Goal: Register for event/course

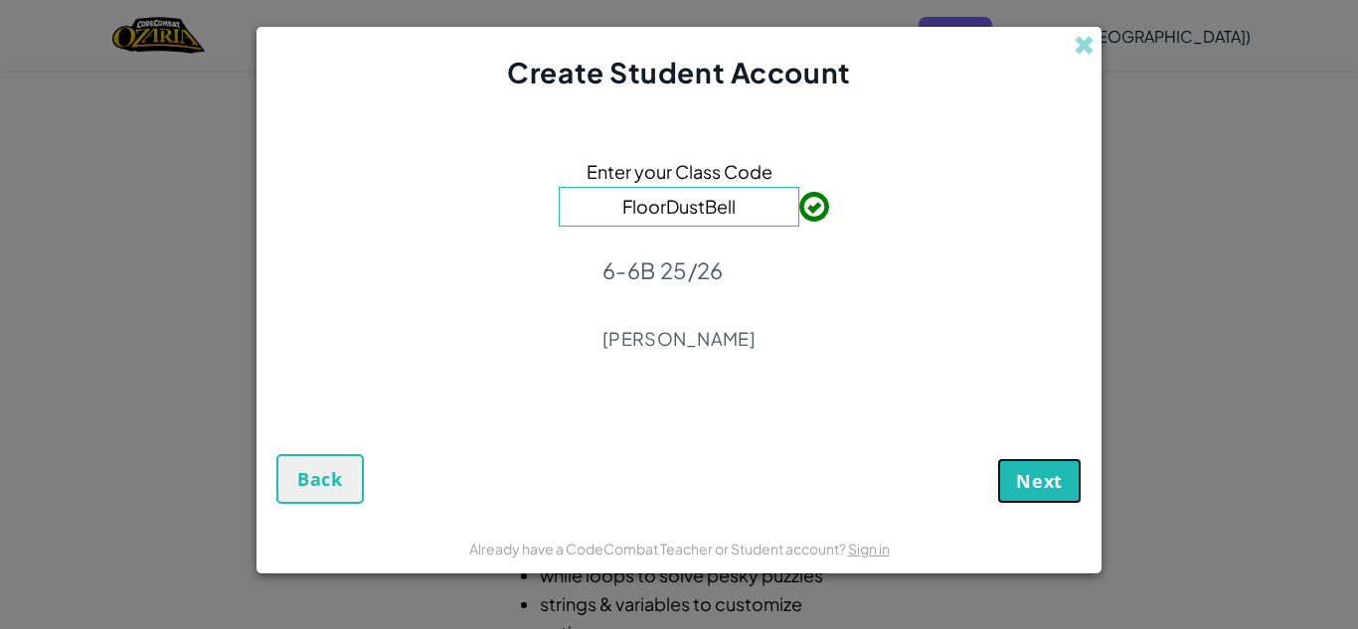
click at [1039, 479] on span "Next" at bounding box center [1039, 481] width 47 height 24
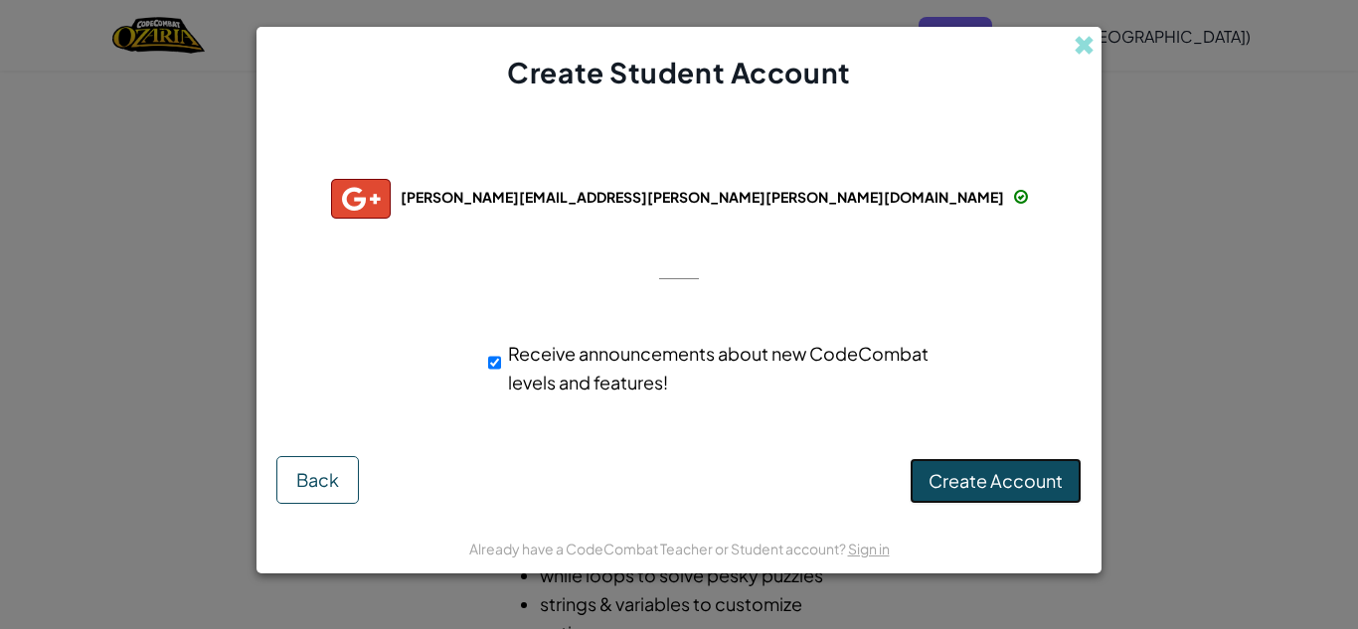
click at [973, 473] on span "Create Account" at bounding box center [996, 480] width 134 height 23
click at [946, 486] on button "Create Account" at bounding box center [996, 481] width 172 height 46
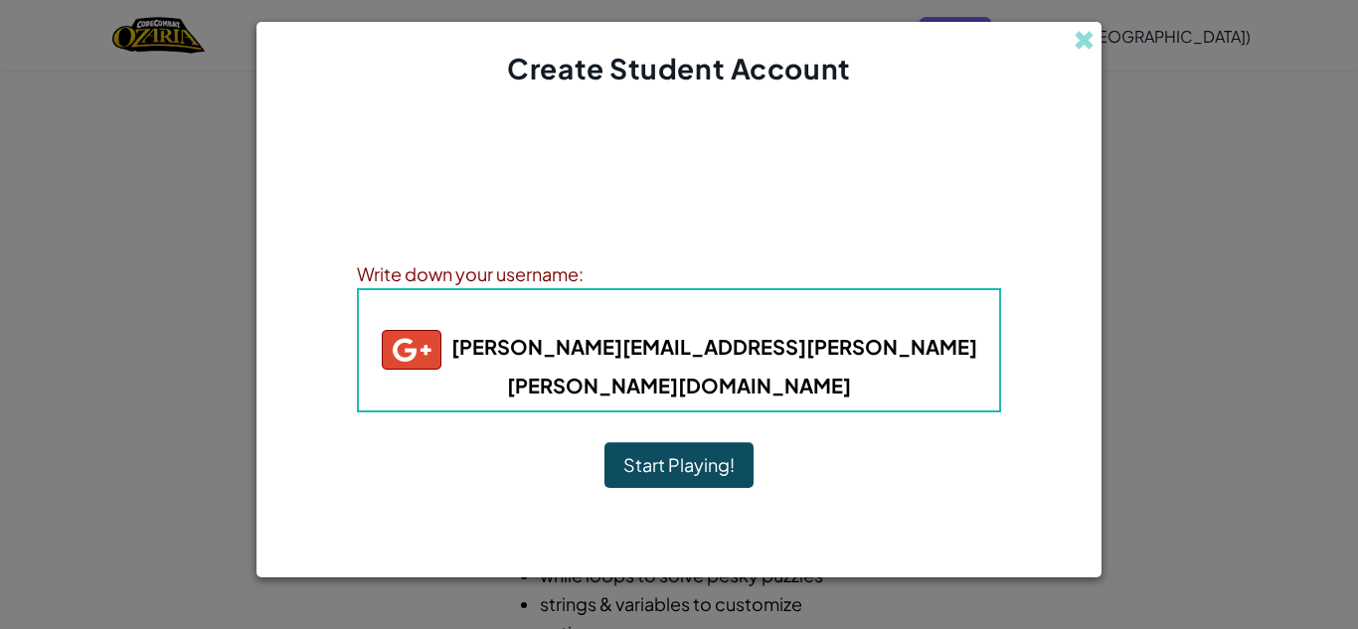
click at [702, 458] on button "Start Playing!" at bounding box center [678, 465] width 149 height 46
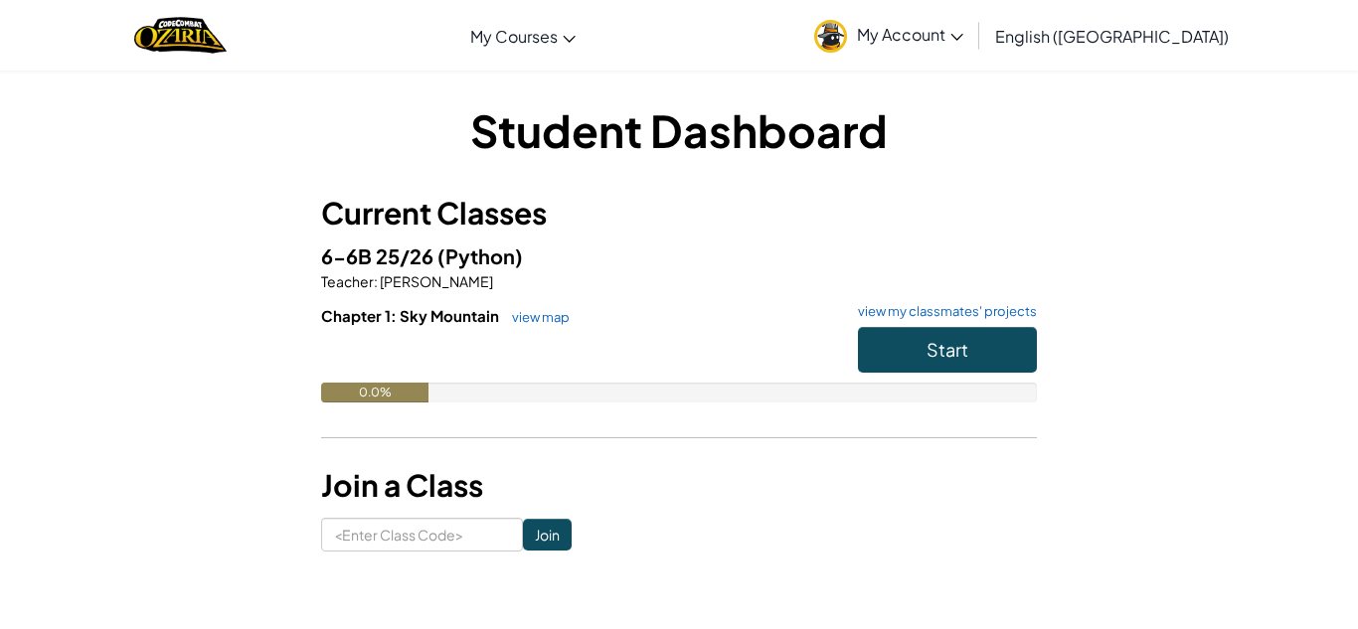
click at [889, 321] on h6 "Chapter 1: Sky Mountain view map view my classmates' projects" at bounding box center [679, 316] width 716 height 22
click at [887, 330] on button "Start" at bounding box center [947, 350] width 179 height 46
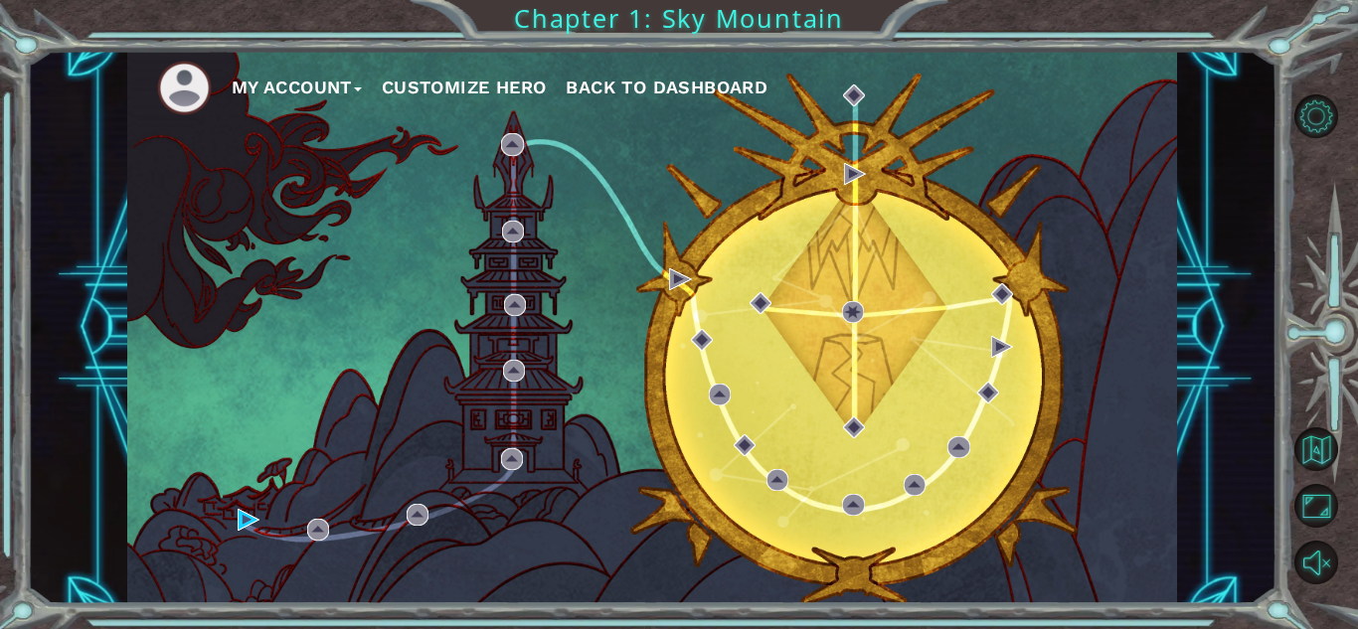
click at [265, 508] on div "My Account Customize Hero Back to Dashboard" at bounding box center [652, 328] width 1050 height 554
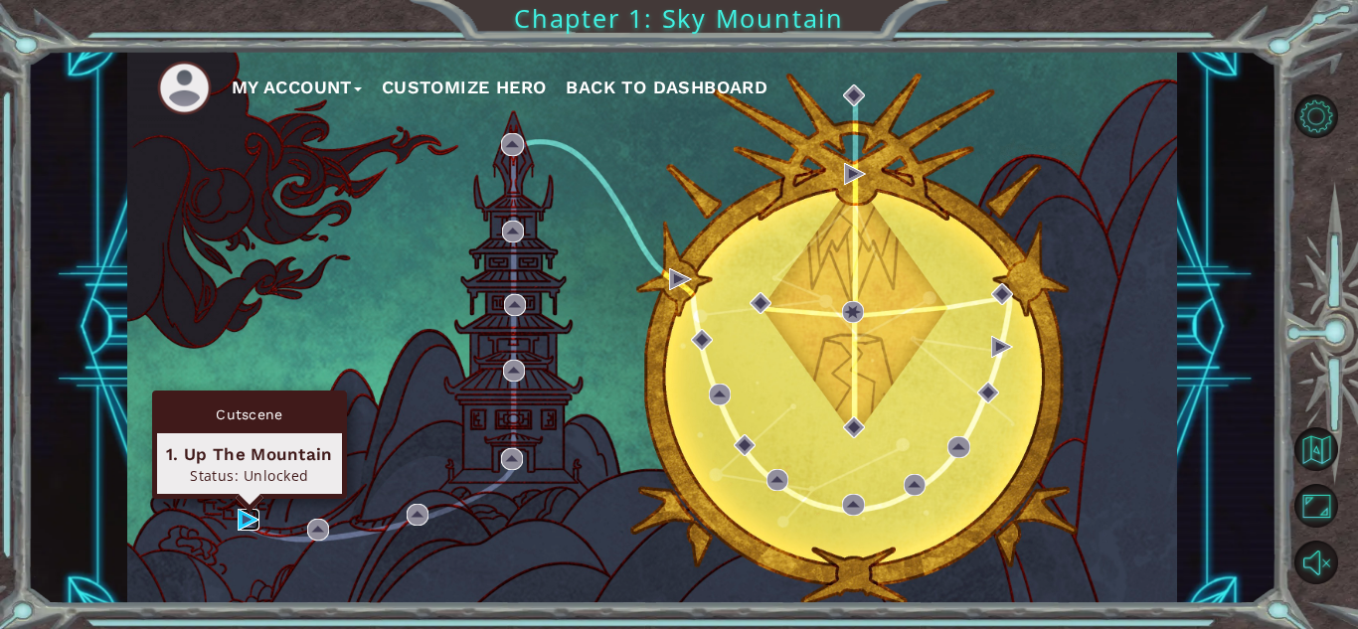
click at [245, 515] on img at bounding box center [249, 520] width 22 height 22
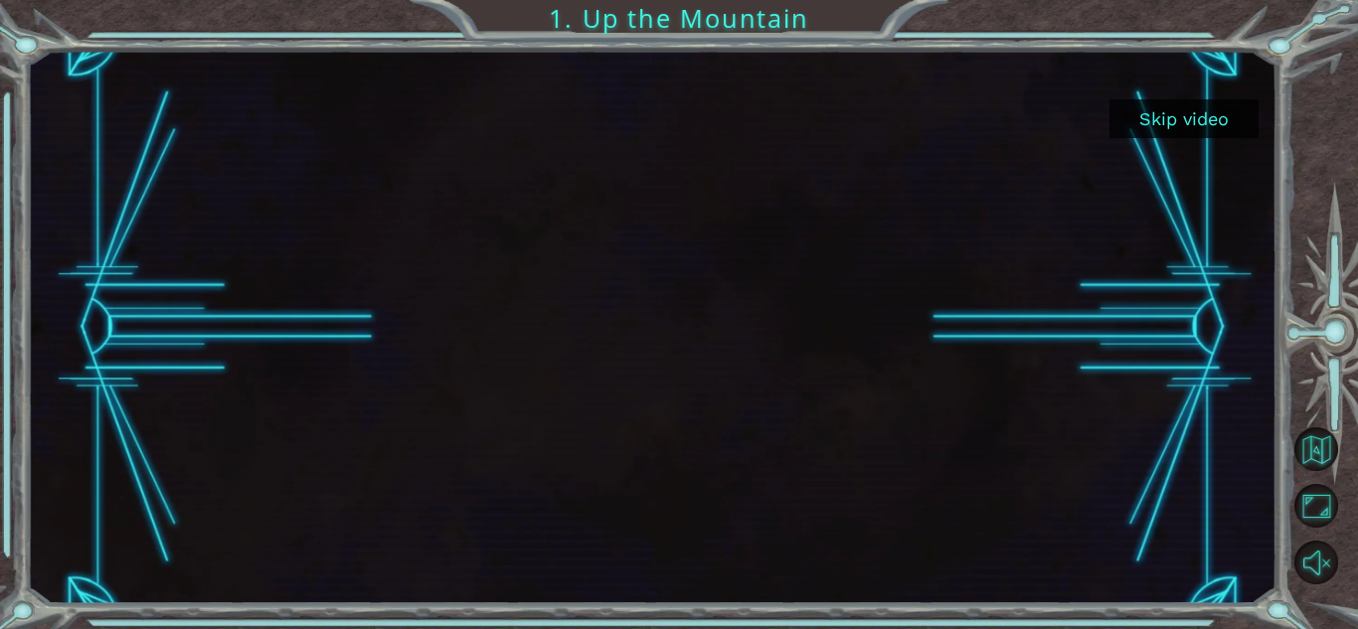
click at [1195, 125] on button "Skip video" at bounding box center [1184, 118] width 149 height 39
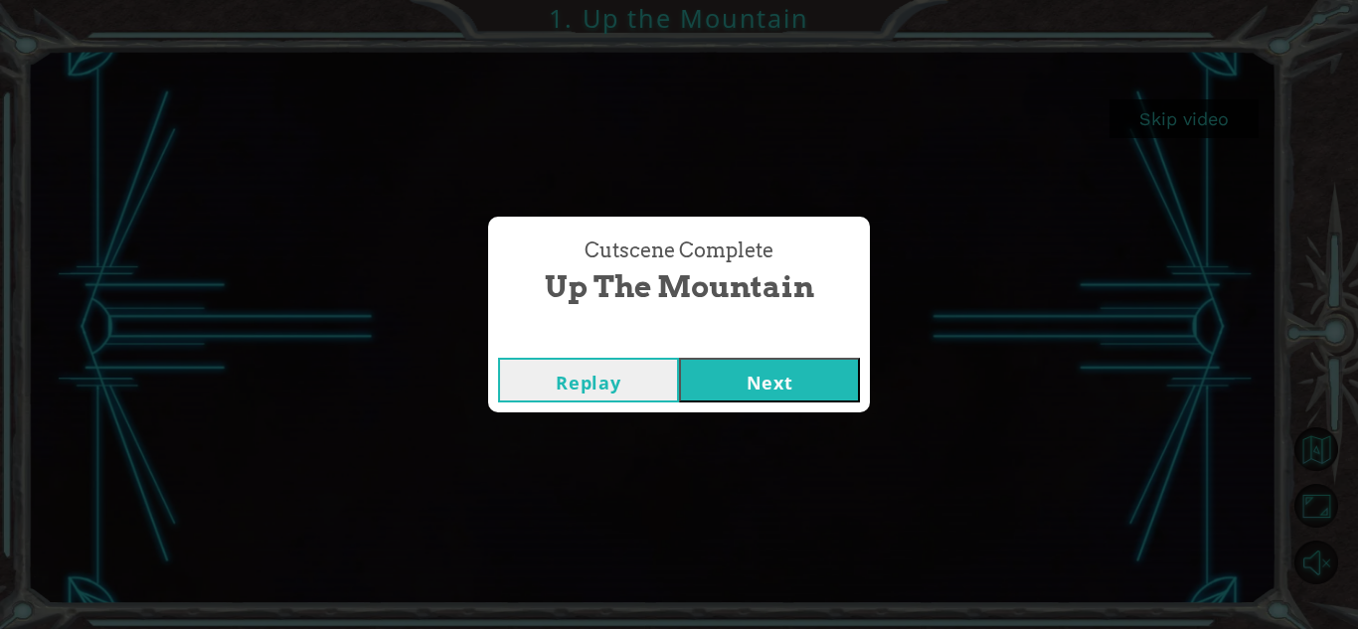
click at [758, 362] on button "Next" at bounding box center [769, 380] width 181 height 45
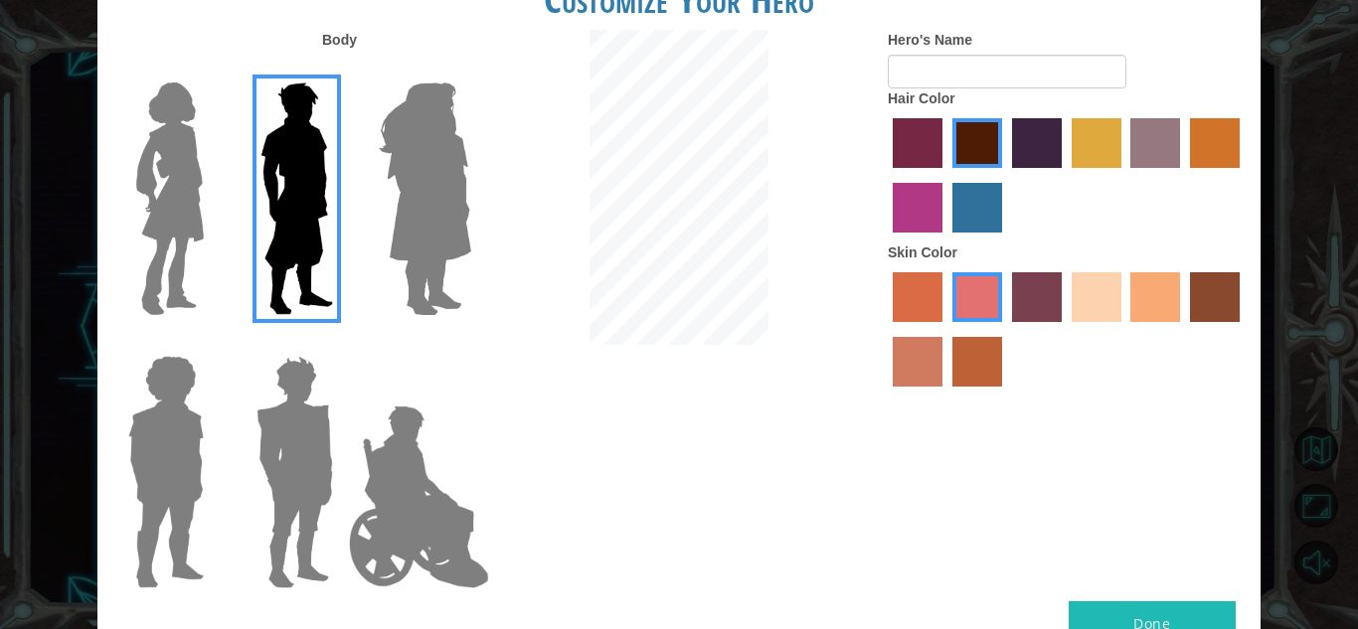
click at [173, 114] on img at bounding box center [170, 199] width 84 height 249
click at [212, 70] on input "Hero Connie" at bounding box center [212, 70] width 0 height 0
